Goal: Task Accomplishment & Management: Use online tool/utility

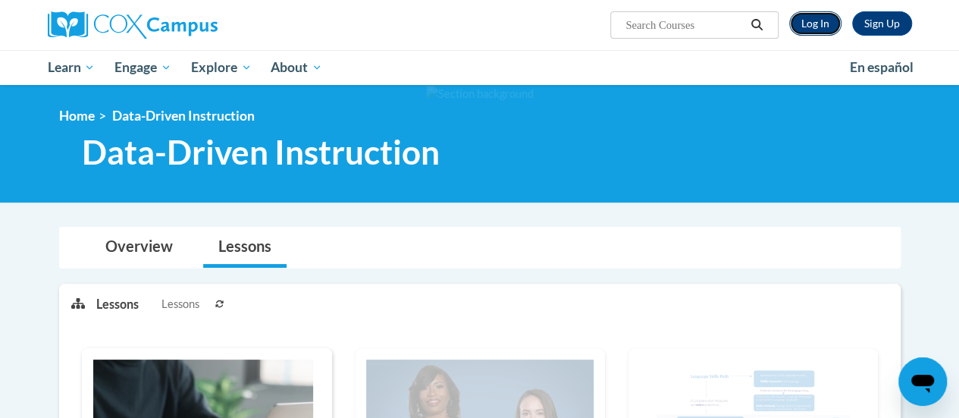
click at [812, 31] on link "Log In" at bounding box center [815, 23] width 52 height 24
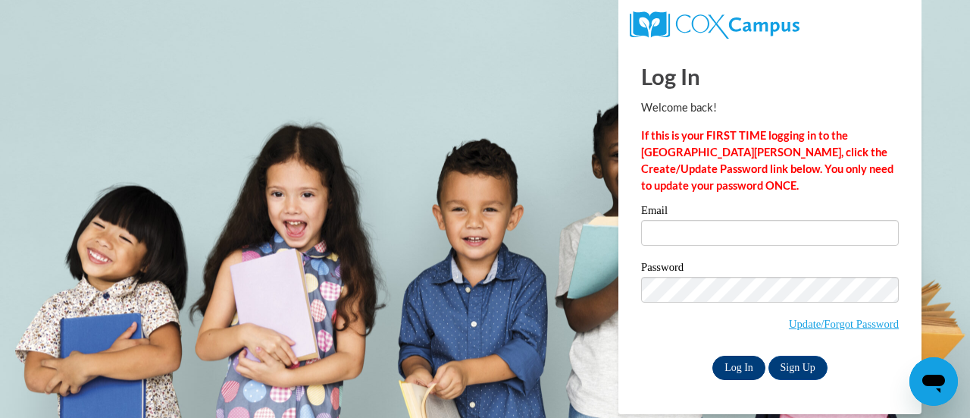
type input "jchunte@sunprairieschools.org"
click at [745, 362] on input "Log In" at bounding box center [739, 368] width 53 height 24
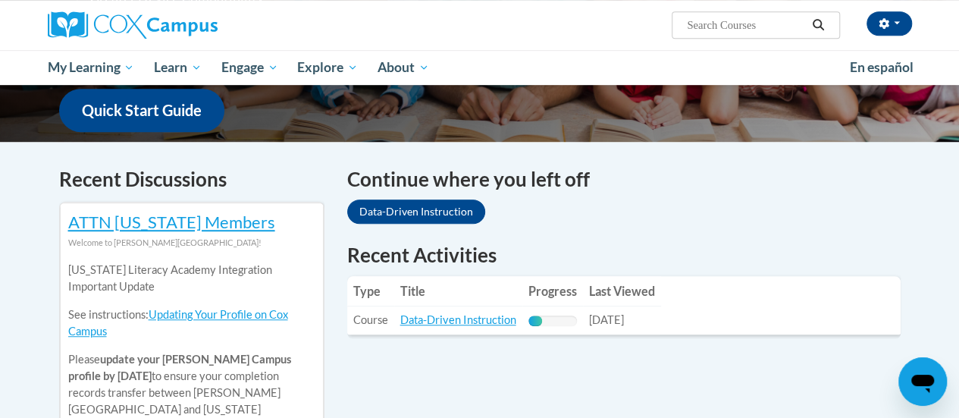
scroll to position [509, 0]
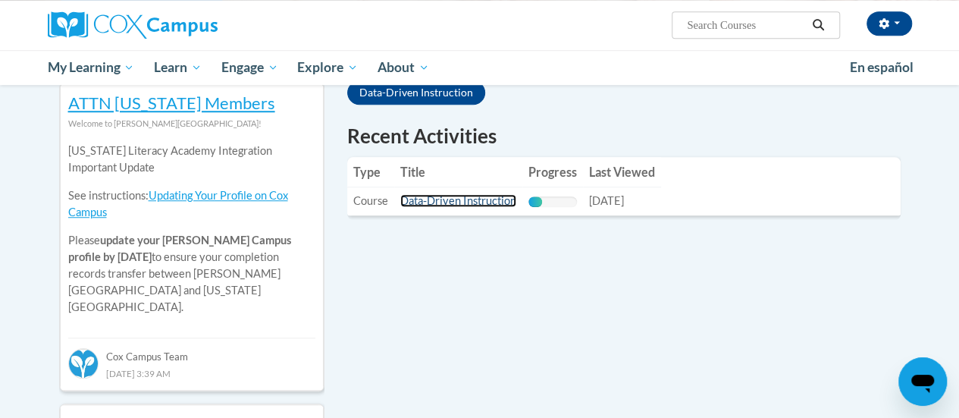
click at [475, 206] on link "Data-Driven Instruction" at bounding box center [458, 200] width 116 height 13
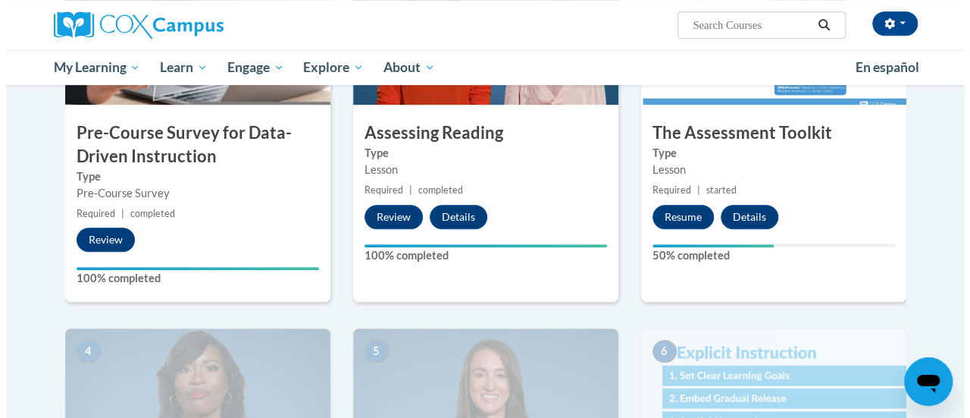
scroll to position [479, 0]
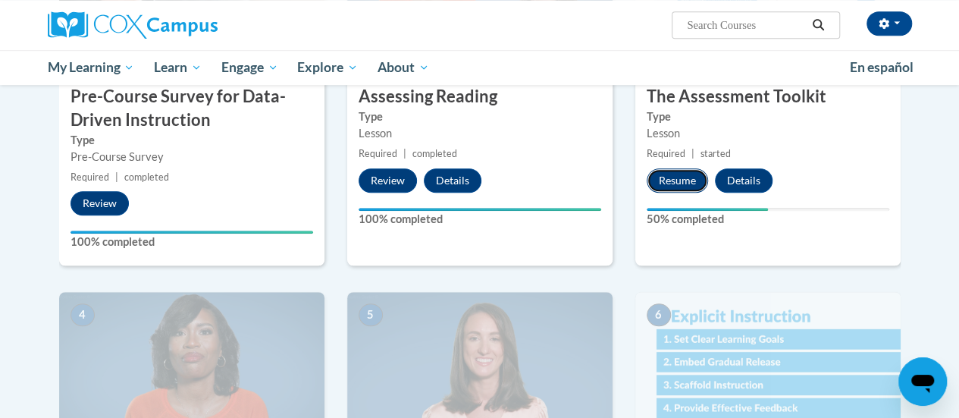
click at [670, 180] on button "Resume" at bounding box center [677, 180] width 61 height 24
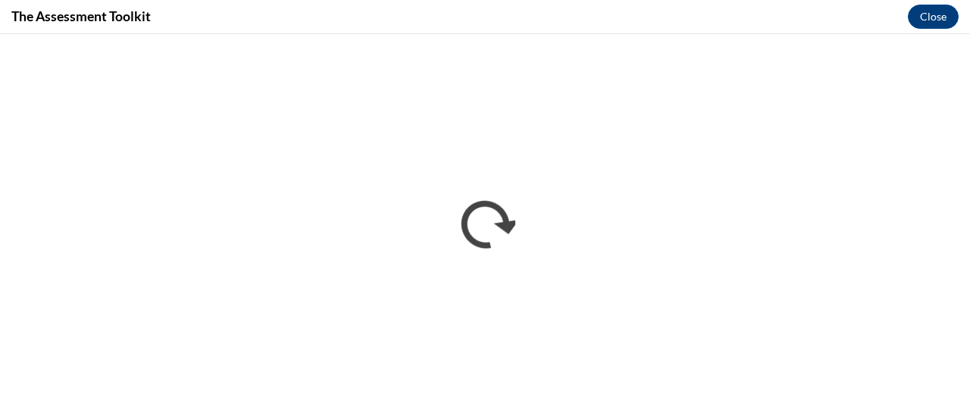
scroll to position [0, 0]
